Goal: Task Accomplishment & Management: Complete application form

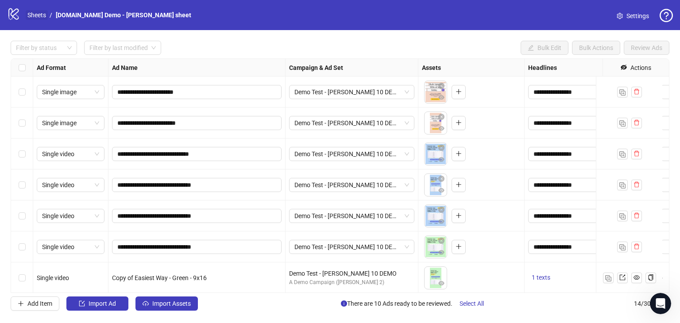
click at [37, 18] on link "Sheets" at bounding box center [37, 15] width 22 height 10
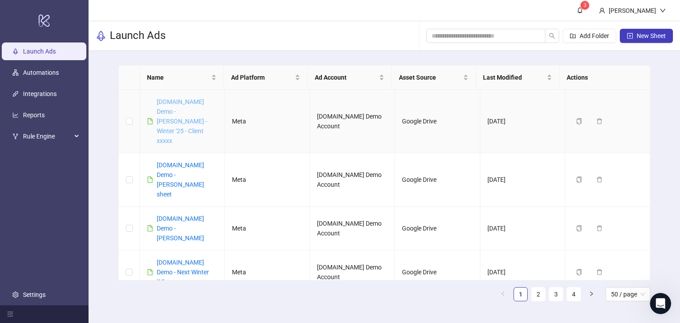
click at [182, 110] on link "[DOMAIN_NAME] Demo - [PERSON_NAME] - Winter '25 - Client xxxxx" at bounding box center [182, 121] width 50 height 46
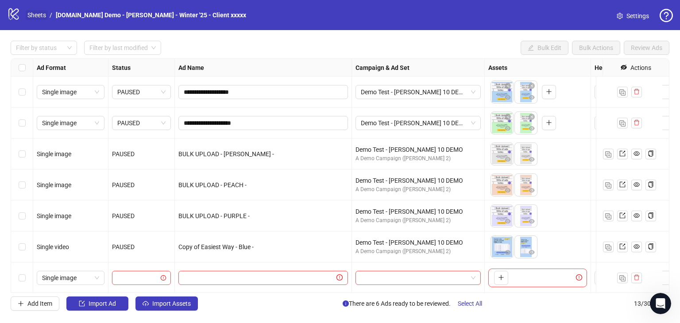
click at [37, 15] on link "Sheets" at bounding box center [37, 15] width 22 height 10
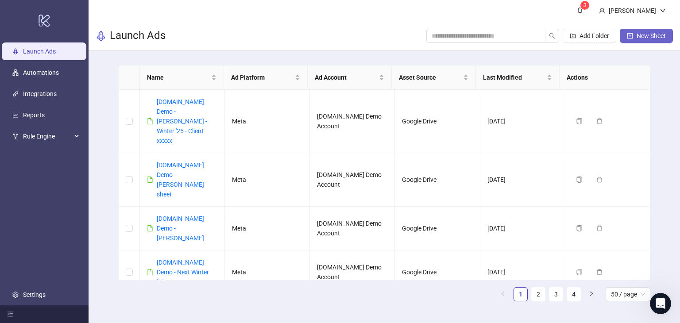
click at [658, 29] on button "New Sheet" at bounding box center [646, 36] width 53 height 14
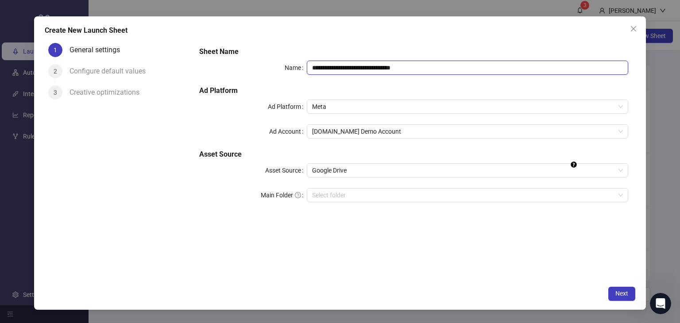
click at [432, 64] on input "**********" at bounding box center [468, 68] width 322 height 14
drag, startPoint x: 421, startPoint y: 63, endPoint x: 354, endPoint y: 87, distance: 71.5
click at [354, 87] on div "**********" at bounding box center [414, 129] width 436 height 173
drag, startPoint x: 130, startPoint y: 231, endPoint x: 155, endPoint y: 202, distance: 38.3
click at [130, 231] on div "1 General settings 2 Configure default values 3 Creative optimizations" at bounding box center [119, 160] width 148 height 242
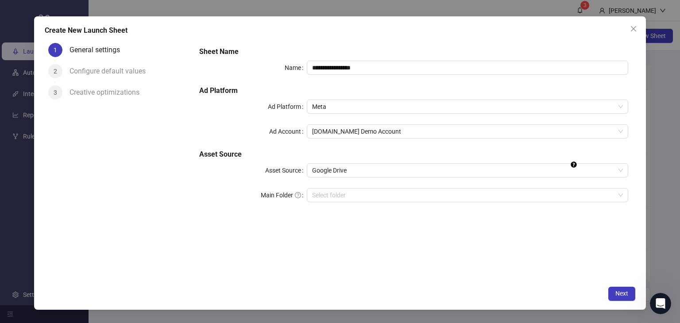
click at [75, 194] on div "1 General settings 2 Configure default values 3 Creative optimizations" at bounding box center [119, 160] width 148 height 242
click at [95, 205] on div "1 General settings 2 Configure default values 3 Creative optimizations" at bounding box center [119, 160] width 148 height 242
click at [366, 57] on h5 "Sheet Name" at bounding box center [413, 51] width 429 height 11
click at [367, 68] on input "**********" at bounding box center [468, 68] width 322 height 14
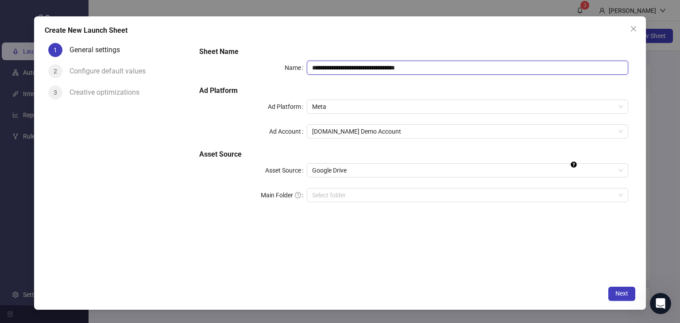
type input "**********"
click at [160, 250] on div "1 General settings 2 Configure default values 3 Creative optimizations" at bounding box center [119, 160] width 148 height 242
click at [361, 107] on span "Meta" at bounding box center [467, 106] width 311 height 13
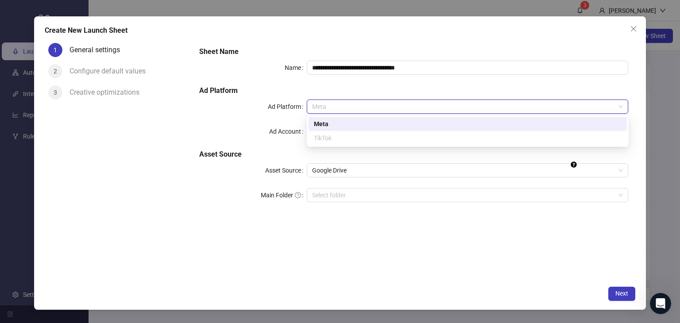
click at [347, 128] on div "Meta" at bounding box center [468, 124] width 308 height 10
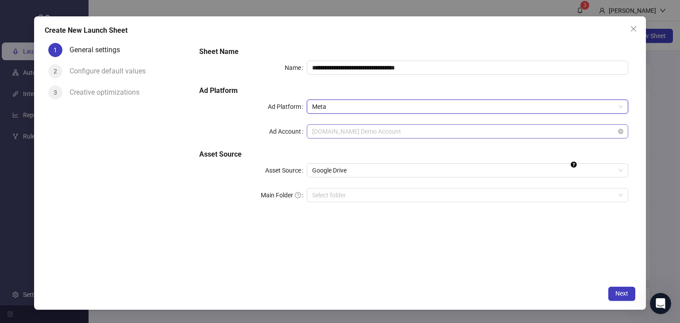
click at [348, 136] on span "[DOMAIN_NAME] Demo Account" at bounding box center [467, 131] width 311 height 13
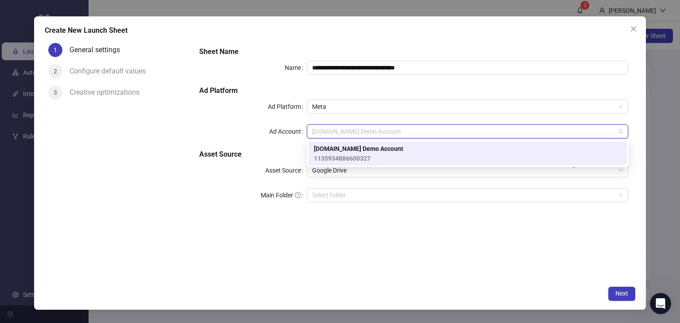
click at [326, 156] on span "1135934886600327" at bounding box center [358, 159] width 89 height 10
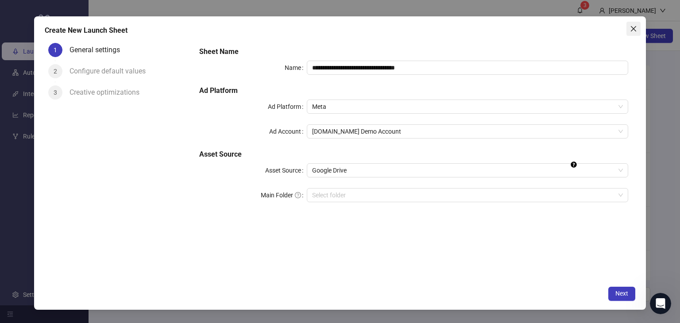
click at [630, 27] on icon "close" at bounding box center [633, 28] width 7 height 7
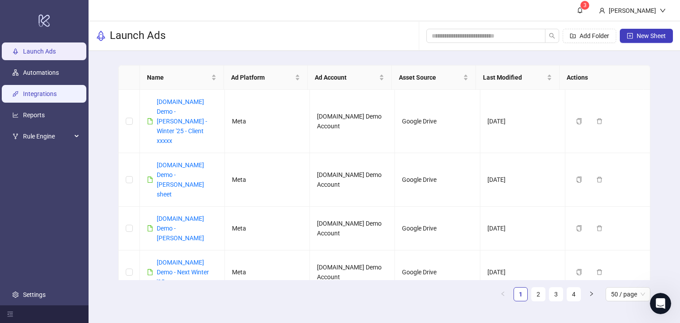
click at [49, 93] on link "Integrations" at bounding box center [40, 93] width 34 height 7
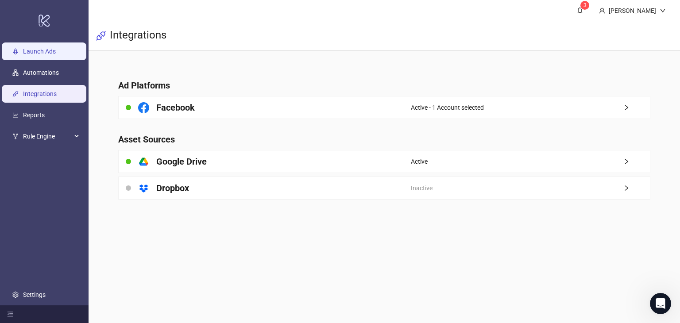
click at [41, 52] on link "Launch Ads" at bounding box center [39, 51] width 33 height 7
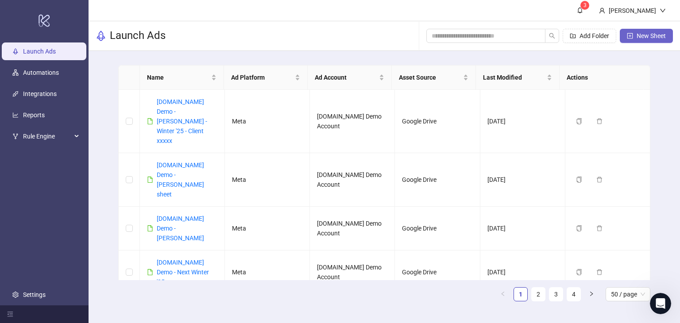
click at [627, 31] on button "New Sheet" at bounding box center [646, 36] width 53 height 14
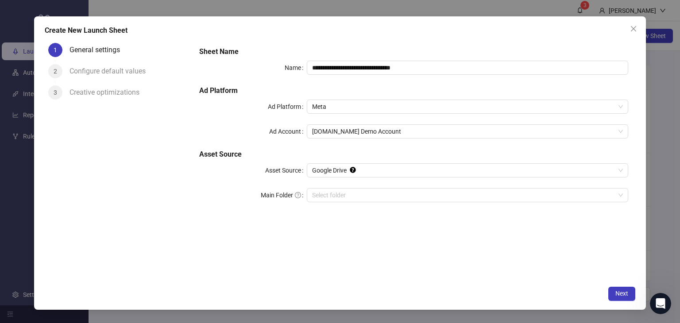
click at [424, 58] on div "**********" at bounding box center [414, 129] width 436 height 173
click at [423, 66] on input "**********" at bounding box center [468, 68] width 322 height 14
drag, startPoint x: 420, startPoint y: 66, endPoint x: 358, endPoint y: 89, distance: 67.1
click at [358, 89] on div "**********" at bounding box center [414, 129] width 436 height 173
click at [336, 111] on span "Meta" at bounding box center [467, 106] width 311 height 13
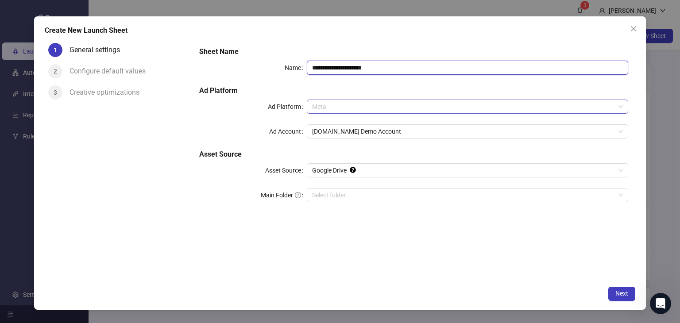
type input "**********"
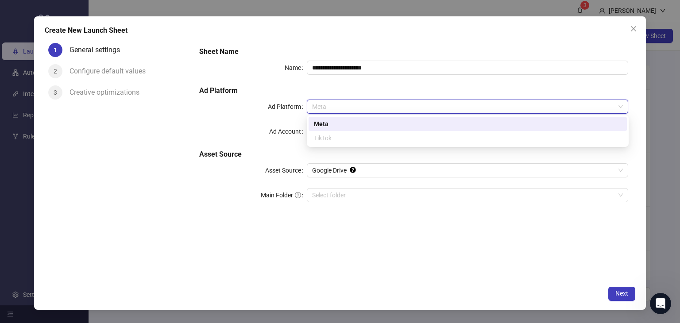
click at [332, 123] on div "Meta" at bounding box center [468, 124] width 308 height 10
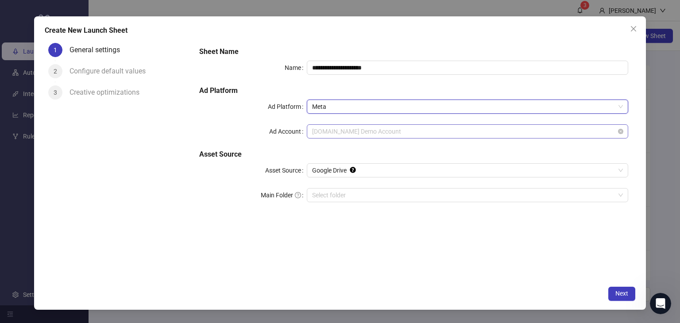
click at [403, 131] on span "[DOMAIN_NAME] Demo Account" at bounding box center [467, 131] width 311 height 13
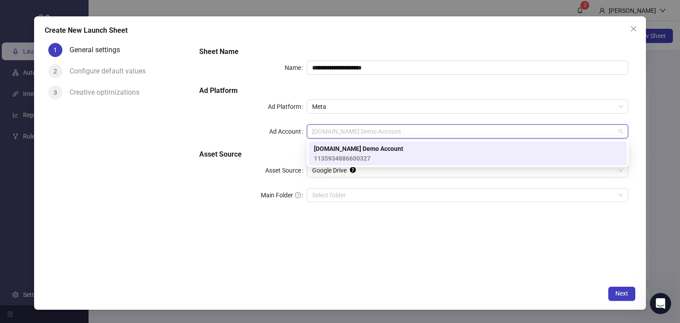
click at [344, 146] on span "[DOMAIN_NAME] Demo Account" at bounding box center [358, 149] width 89 height 10
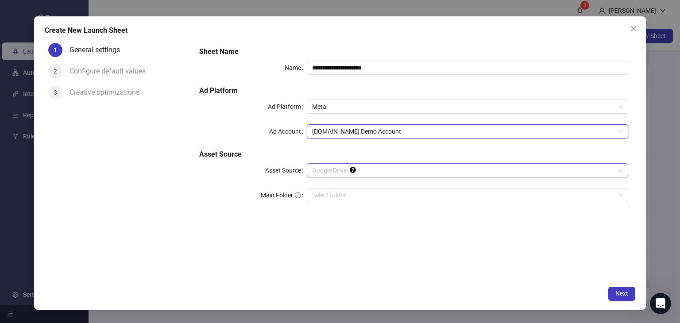
click at [329, 167] on span "Google Drive" at bounding box center [467, 170] width 311 height 13
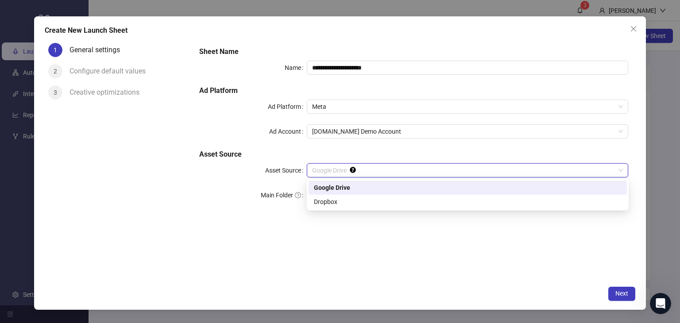
click at [326, 181] on div "Google Drive" at bounding box center [467, 188] width 318 height 14
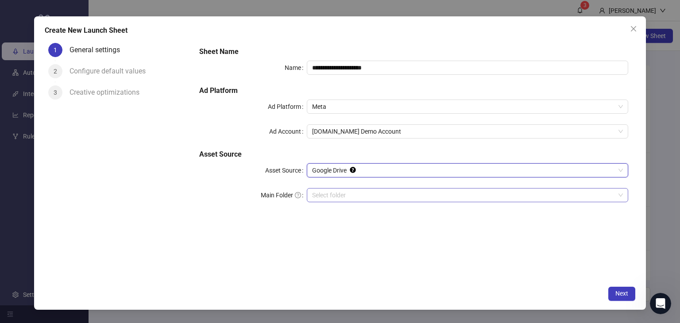
click at [322, 192] on input "Main Folder" at bounding box center [463, 195] width 303 height 13
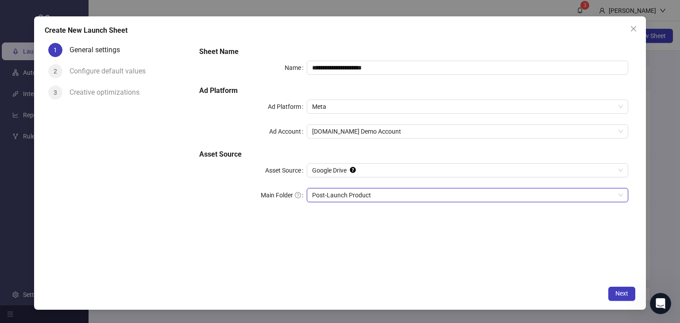
click at [382, 233] on div "**********" at bounding box center [413, 160] width 443 height 242
click at [621, 296] on span "Next" at bounding box center [621, 293] width 13 height 7
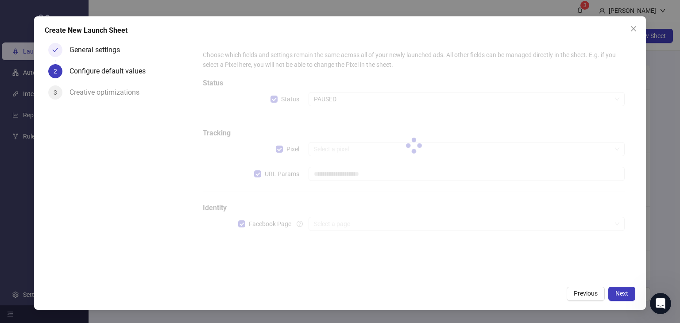
type input "**********"
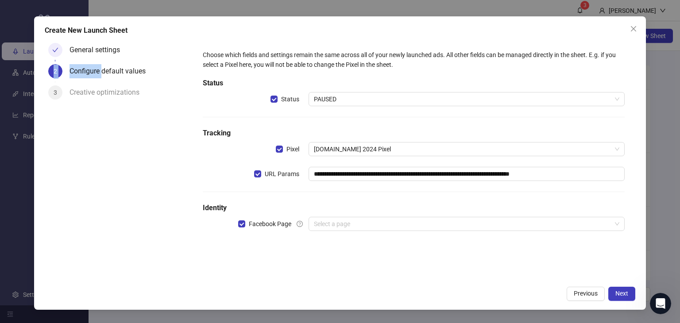
drag, startPoint x: 101, startPoint y: 76, endPoint x: 161, endPoint y: 61, distance: 62.2
click at [161, 61] on div "General settings 2 Configure default values 3 Creative optimizations" at bounding box center [119, 74] width 148 height 71
drag, startPoint x: 149, startPoint y: 130, endPoint x: 168, endPoint y: 110, distance: 27.5
click at [149, 130] on div "General settings 2 Configure default values 3 Creative optimizations" at bounding box center [119, 160] width 148 height 242
click at [242, 235] on div "**********" at bounding box center [413, 145] width 429 height 199
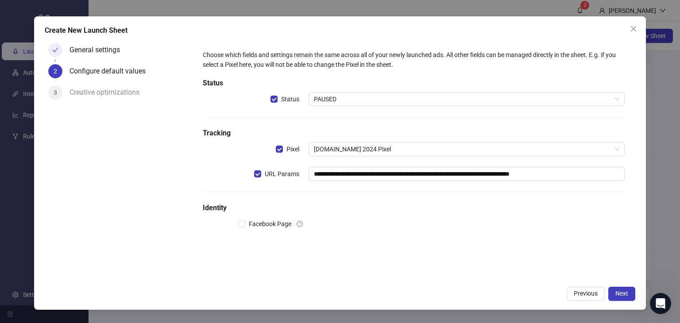
click at [241, 229] on label "Facebook Page" at bounding box center [273, 224] width 70 height 14
click at [339, 231] on div "**********" at bounding box center [413, 145] width 429 height 199
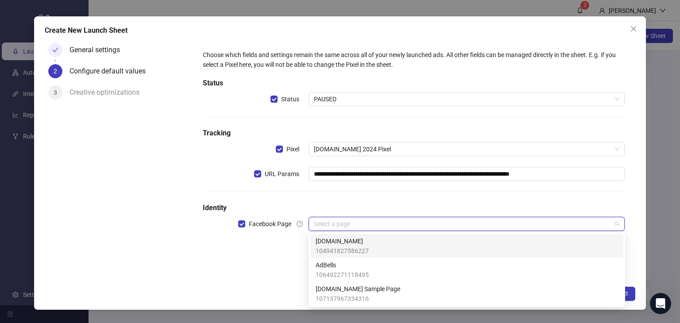
click at [337, 228] on input "search" at bounding box center [463, 223] width 298 height 13
click at [332, 247] on span "104941827586227" at bounding box center [342, 251] width 53 height 10
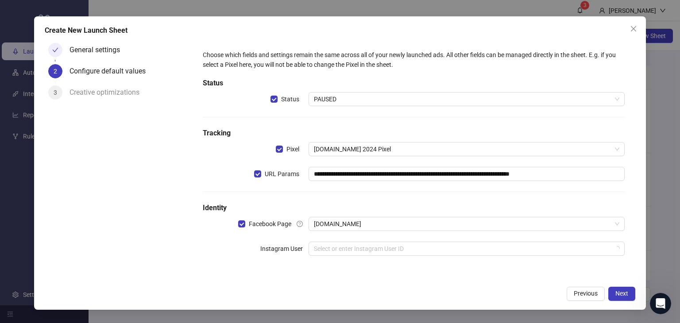
click at [209, 291] on div "Previous Next" at bounding box center [340, 294] width 590 height 14
click at [324, 247] on input "search" at bounding box center [463, 248] width 298 height 13
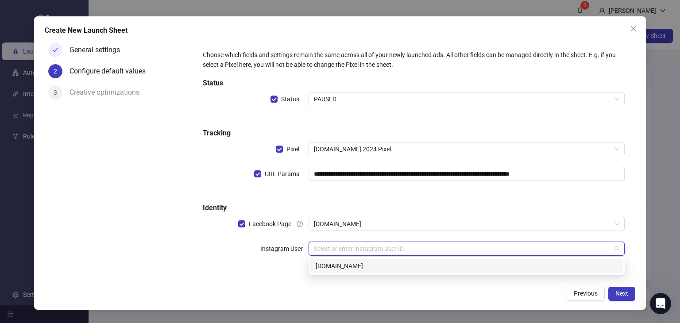
click at [335, 266] on div "[DOMAIN_NAME]" at bounding box center [467, 266] width 302 height 10
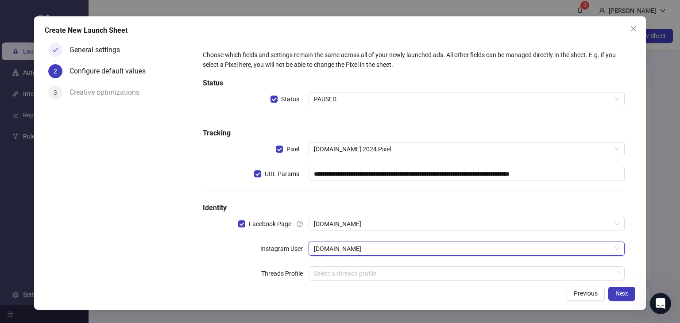
click at [213, 289] on div "Previous Next" at bounding box center [340, 294] width 590 height 14
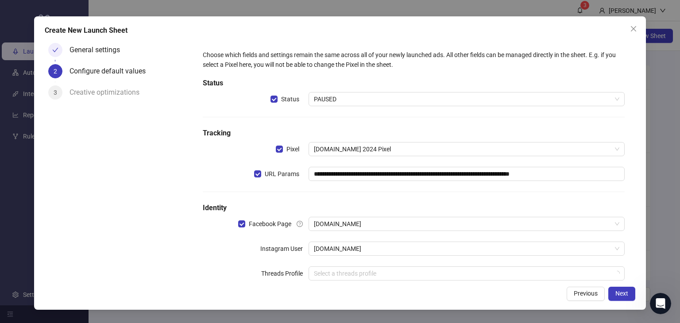
drag, startPoint x: 232, startPoint y: 278, endPoint x: 258, endPoint y: 271, distance: 26.2
click at [240, 276] on div "Threads Profile" at bounding box center [255, 273] width 105 height 14
drag, startPoint x: 295, startPoint y: 265, endPoint x: 308, endPoint y: 264, distance: 13.3
click at [308, 264] on div "**********" at bounding box center [413, 170] width 429 height 248
click at [235, 285] on div "**********" at bounding box center [340, 162] width 612 height 293
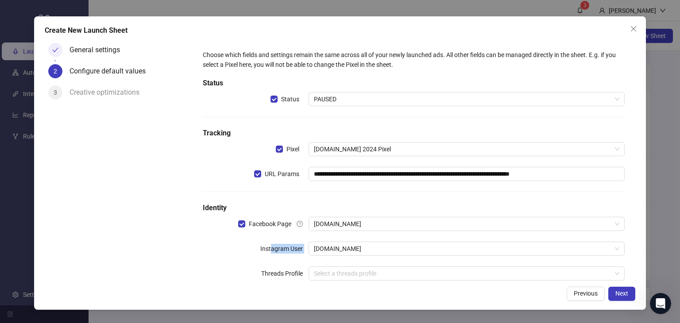
click at [305, 245] on label "Instagram User" at bounding box center [284, 249] width 48 height 14
drag, startPoint x: 234, startPoint y: 275, endPoint x: 253, endPoint y: 268, distance: 20.2
click at [235, 275] on div "Threads Profile" at bounding box center [255, 273] width 105 height 14
click at [615, 289] on button "Next" at bounding box center [621, 294] width 27 height 14
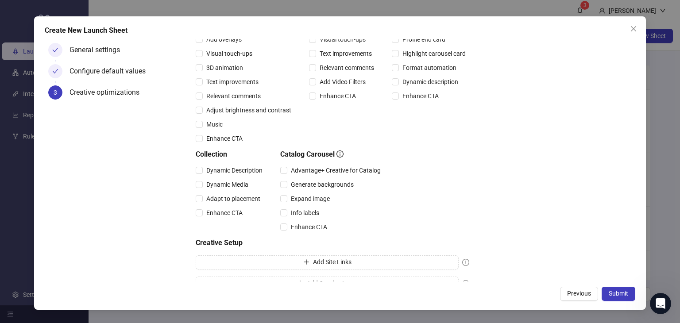
scroll to position [124, 0]
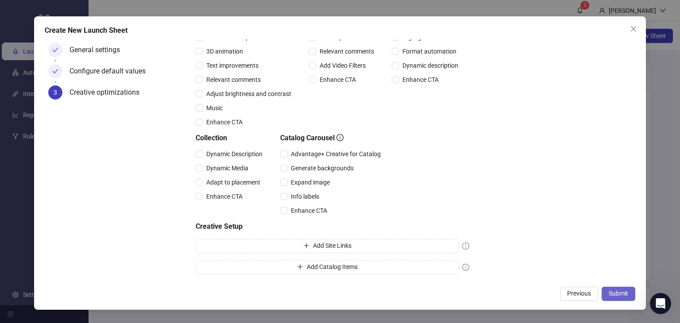
click at [613, 300] on button "Submit" at bounding box center [618, 294] width 34 height 14
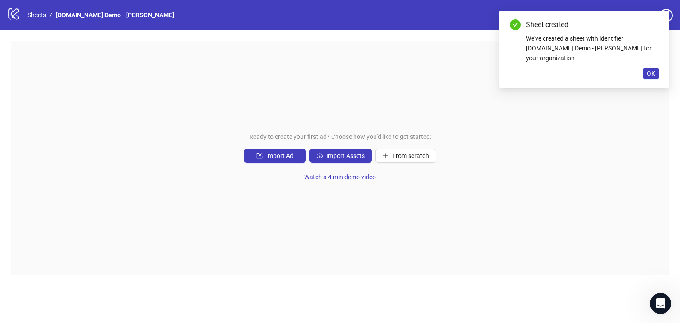
click at [456, 209] on div "Ready to create your first ad? Choose how you'd like to get started: Import Ad …" at bounding box center [340, 158] width 659 height 235
click at [334, 158] on span "Import Assets" at bounding box center [345, 155] width 39 height 7
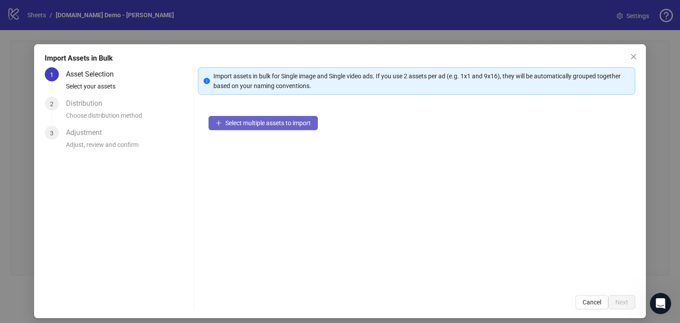
click at [252, 121] on span "Select multiple assets to import" at bounding box center [267, 123] width 85 height 7
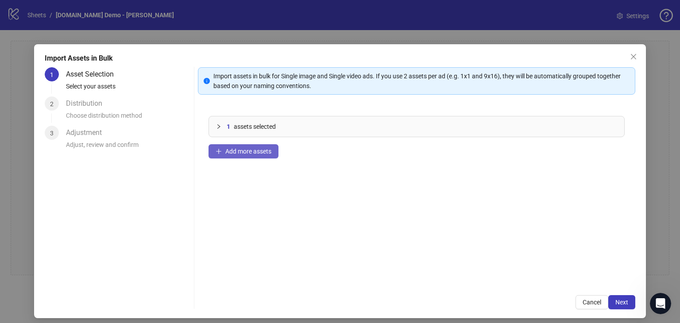
click at [231, 152] on span "Add more assets" at bounding box center [248, 151] width 46 height 7
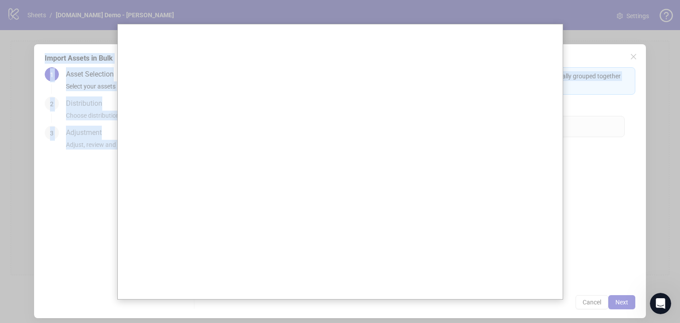
drag, startPoint x: 126, startPoint y: 335, endPoint x: 107, endPoint y: 336, distance: 19.1
click at [107, 323] on html "logo/logo-mobile Sheets / [DOMAIN_NAME] Demo - [PERSON_NAME] Settings Ready to …" at bounding box center [340, 161] width 680 height 323
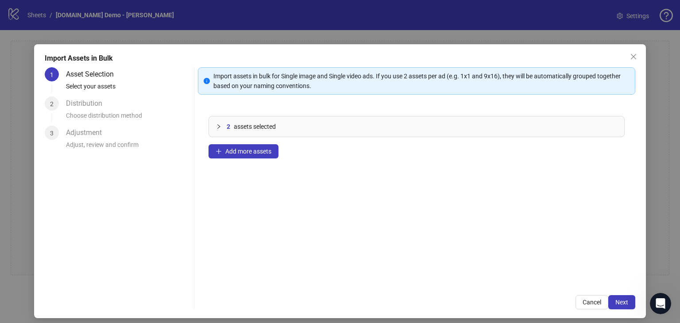
click at [301, 197] on div "2 assets selected Add more assets" at bounding box center [416, 194] width 437 height 179
click at [267, 156] on button "Add more assets" at bounding box center [243, 151] width 70 height 14
click at [243, 151] on span "Add more assets" at bounding box center [248, 151] width 46 height 7
click at [617, 307] on button "Next" at bounding box center [621, 302] width 27 height 14
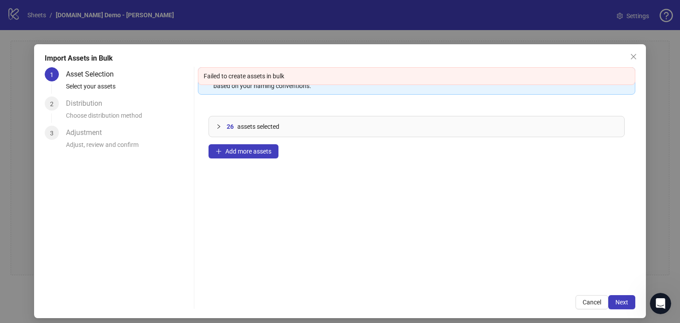
click at [340, 200] on div "26 assets selected Add more assets" at bounding box center [416, 194] width 437 height 179
click at [360, 177] on div "26 assets selected Add more assets" at bounding box center [416, 194] width 437 height 179
click at [614, 294] on div "Import assets in bulk for Single image and Single video ads. If you use 2 asset…" at bounding box center [416, 188] width 437 height 242
click at [615, 301] on span "Next" at bounding box center [621, 302] width 13 height 7
drag, startPoint x: 415, startPoint y: 235, endPoint x: 390, endPoint y: 241, distance: 25.5
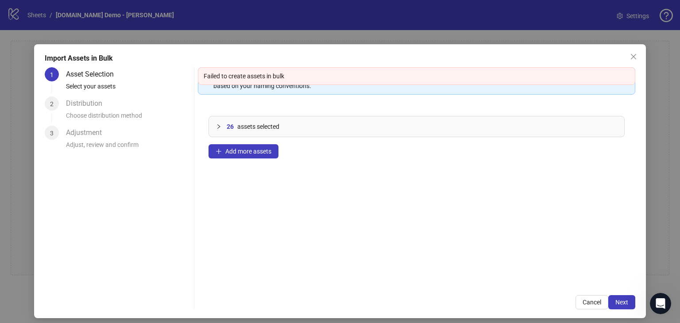
click at [414, 235] on div "26 assets selected Add more assets" at bounding box center [416, 194] width 437 height 179
click at [617, 301] on span "Next" at bounding box center [621, 302] width 13 height 7
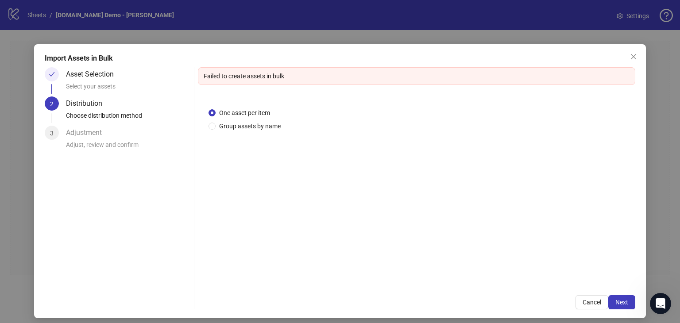
click at [244, 172] on div "One asset per item Group assets by name" at bounding box center [416, 191] width 437 height 188
click at [617, 304] on span "Next" at bounding box center [621, 302] width 13 height 7
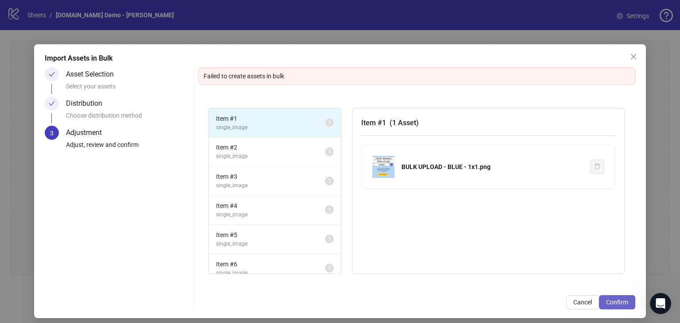
click at [609, 299] on span "Confirm" at bounding box center [617, 302] width 22 height 7
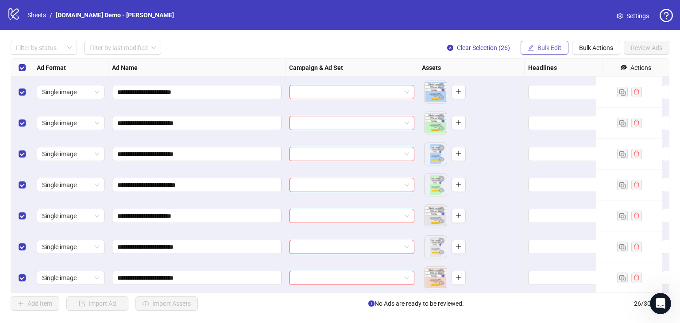
click at [549, 51] on button "Bulk Edit" at bounding box center [544, 48] width 48 height 14
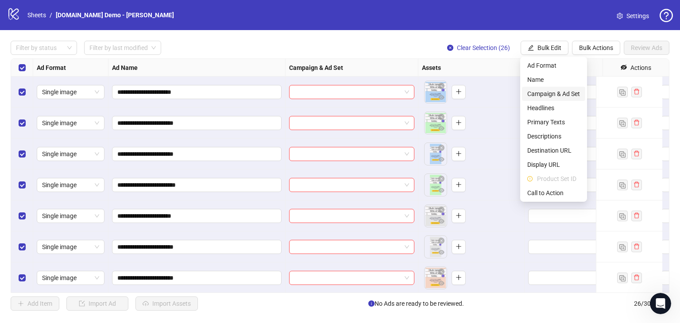
click at [539, 92] on span "Campaign & Ad Set" at bounding box center [553, 94] width 53 height 10
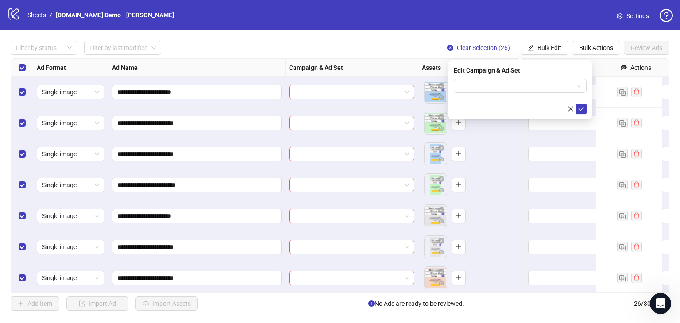
click at [469, 78] on div "Edit Campaign & Ad Set" at bounding box center [519, 89] width 143 height 59
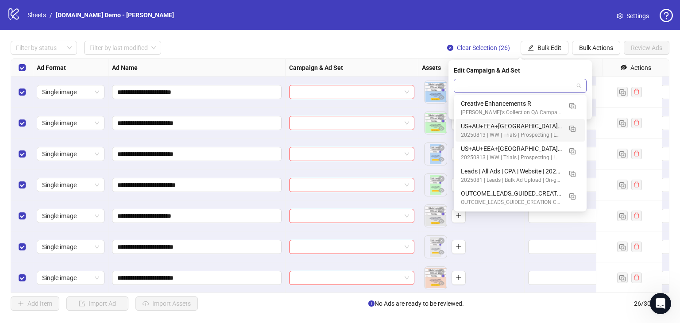
click at [471, 88] on input "search" at bounding box center [516, 85] width 114 height 13
type input "***"
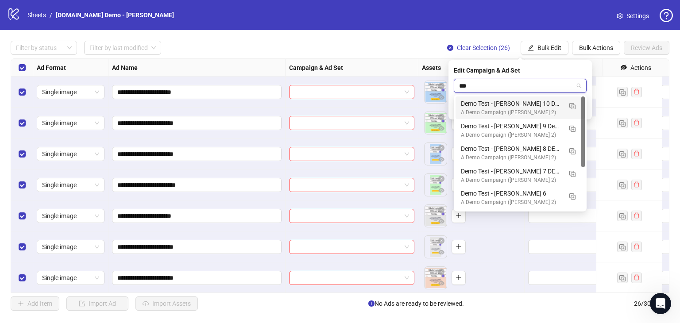
click at [524, 103] on div "Demo Test - [PERSON_NAME] 10 DEMO" at bounding box center [511, 104] width 101 height 10
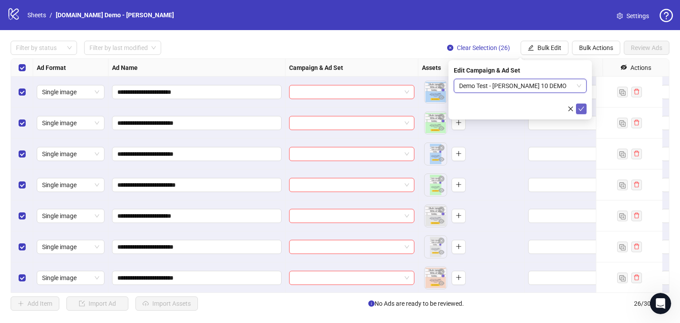
click at [580, 106] on icon "check" at bounding box center [581, 109] width 6 height 6
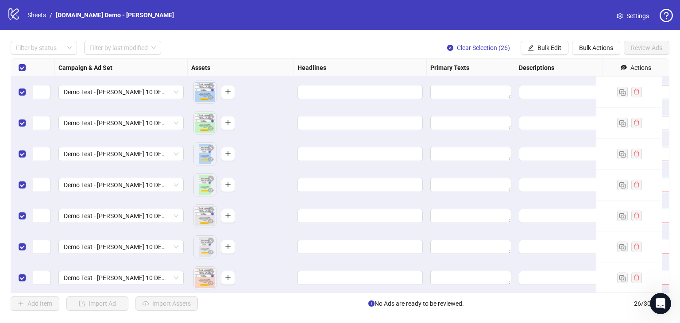
scroll to position [0, 232]
click at [329, 110] on div at bounding box center [358, 123] width 133 height 31
drag, startPoint x: 444, startPoint y: 85, endPoint x: 448, endPoint y: 91, distance: 6.6
click at [446, 90] on div at bounding box center [469, 92] width 89 height 31
drag, startPoint x: 455, startPoint y: 90, endPoint x: 509, endPoint y: 69, distance: 58.0
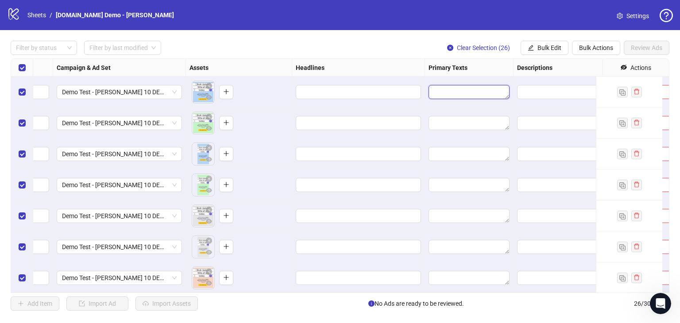
click at [465, 88] on textarea "Edit values" at bounding box center [468, 92] width 81 height 14
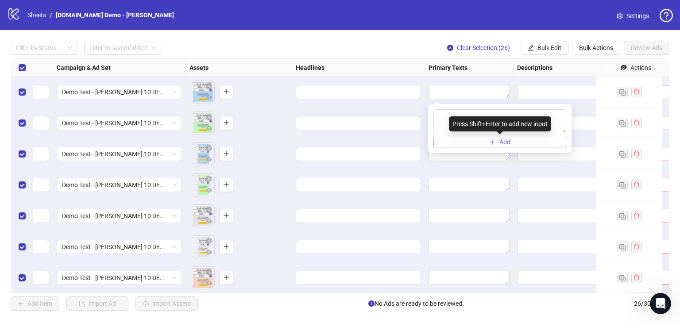
click at [514, 143] on button "Add" at bounding box center [499, 142] width 133 height 11
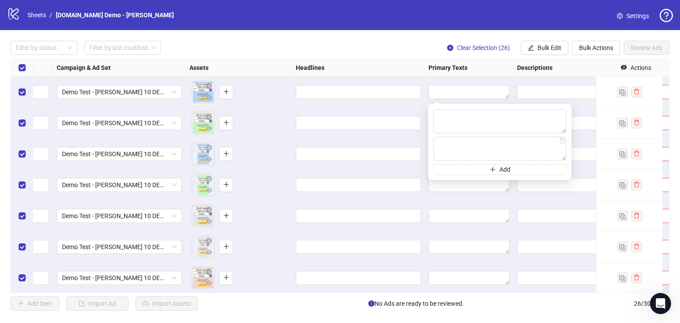
click at [384, 57] on div "**********" at bounding box center [340, 175] width 680 height 291
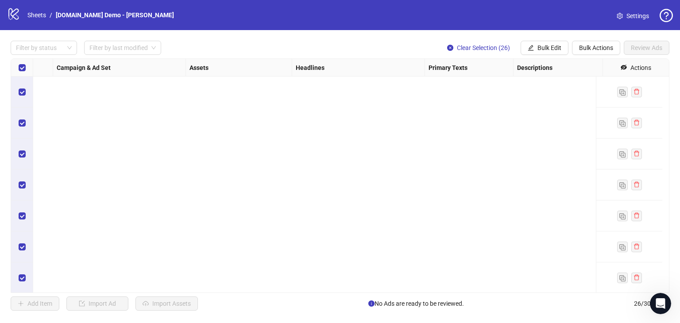
scroll to position [596, 232]
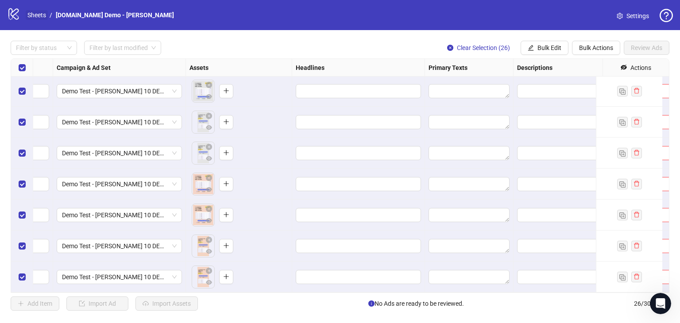
click at [35, 13] on link "Sheets" at bounding box center [37, 15] width 22 height 10
